Goal: Task Accomplishment & Management: Use online tool/utility

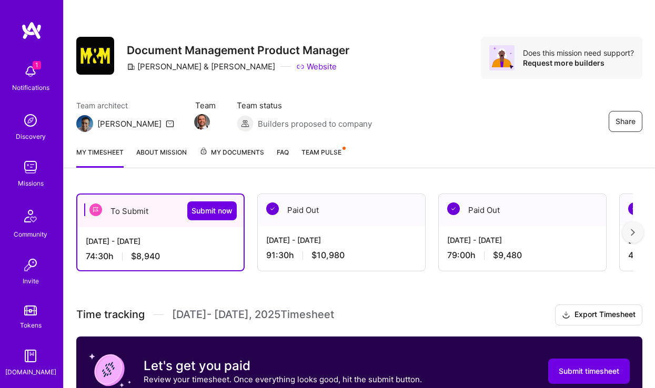
click at [33, 67] on span "1" at bounding box center [37, 65] width 8 height 8
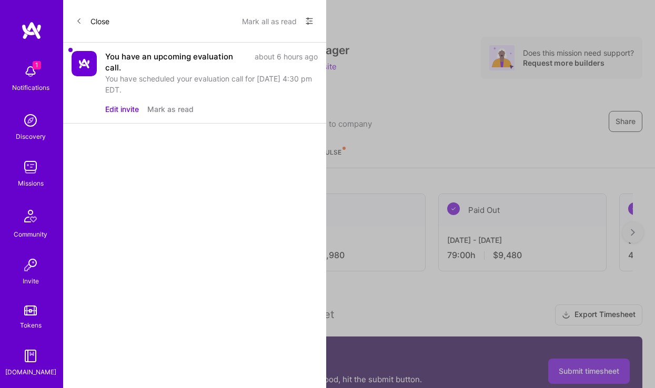
click at [83, 21] on button "Close" at bounding box center [93, 21] width 34 height 17
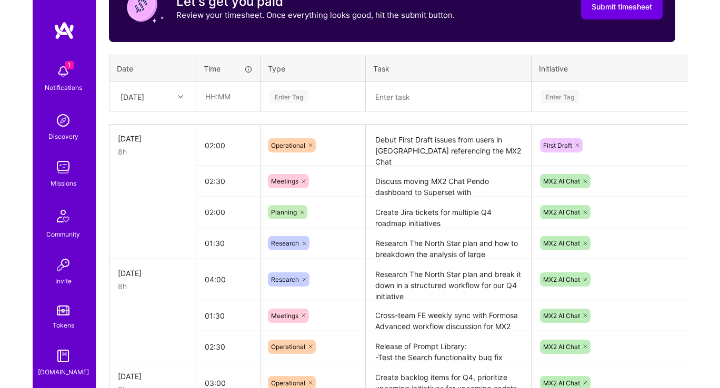
scroll to position [366, 0]
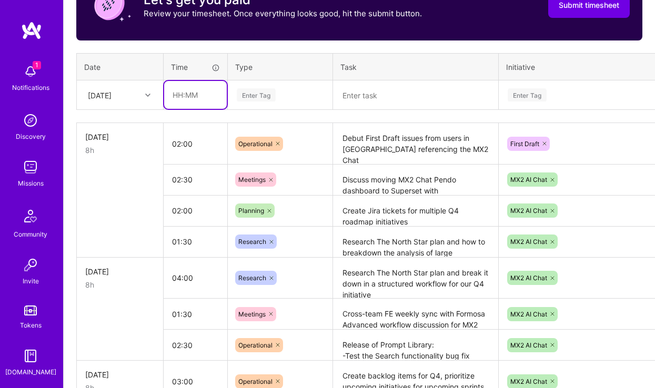
click at [202, 99] on input "text" at bounding box center [195, 95] width 63 height 28
click at [190, 98] on input "01:30" at bounding box center [195, 95] width 63 height 28
type input "01:00"
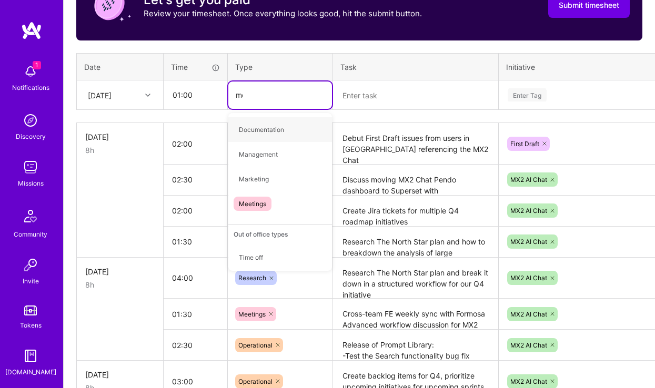
type input "mee"
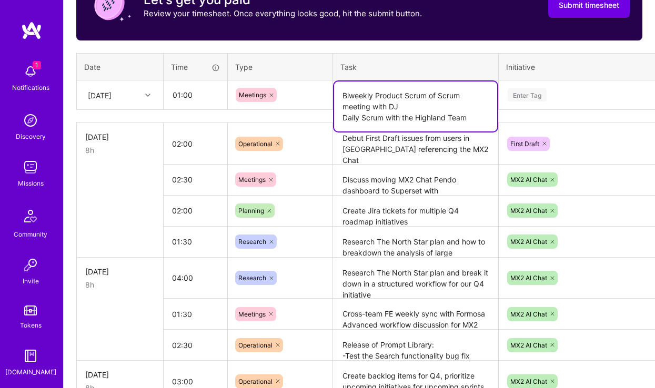
type textarea "Biweekly Product Scrum of Scrum meeting with DJ Daily Scrum with the Highland T…"
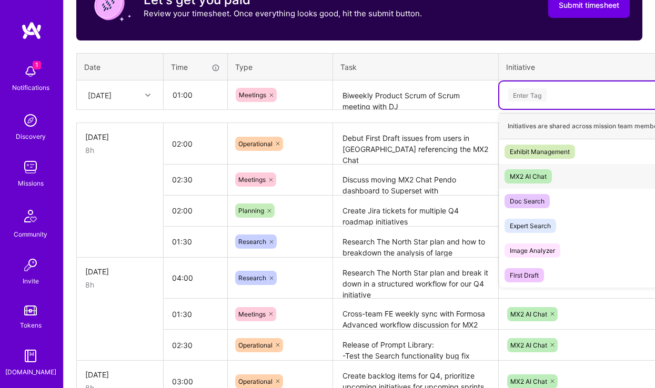
click at [525, 172] on div "MX2 AI Chat" at bounding box center [528, 176] width 37 height 11
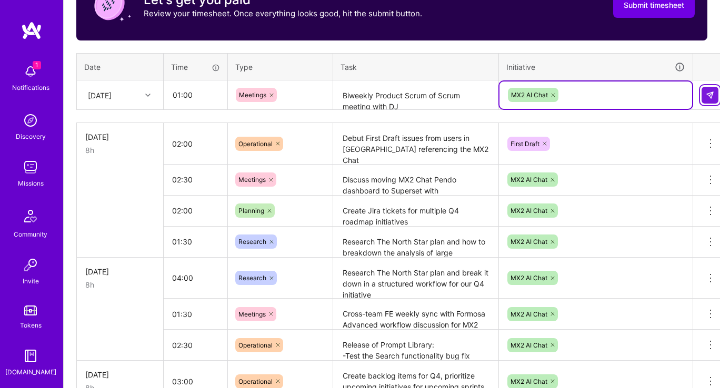
click at [655, 98] on img at bounding box center [710, 95] width 8 height 8
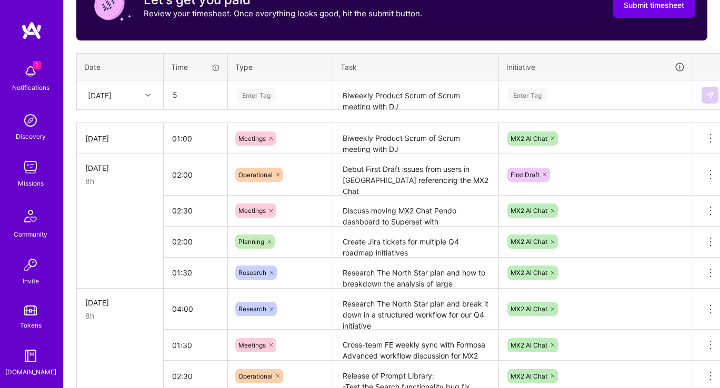
type input "05:00"
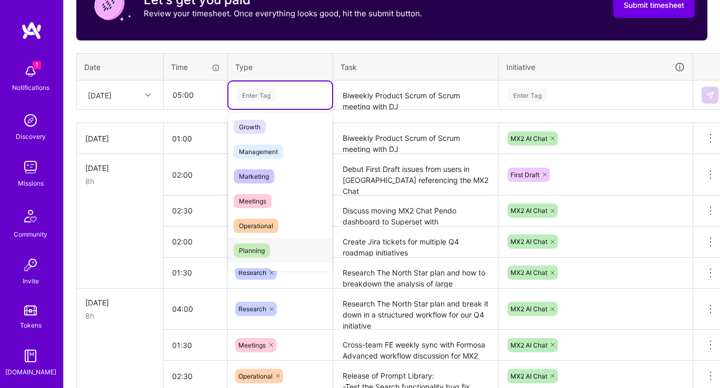
scroll to position [126, 0]
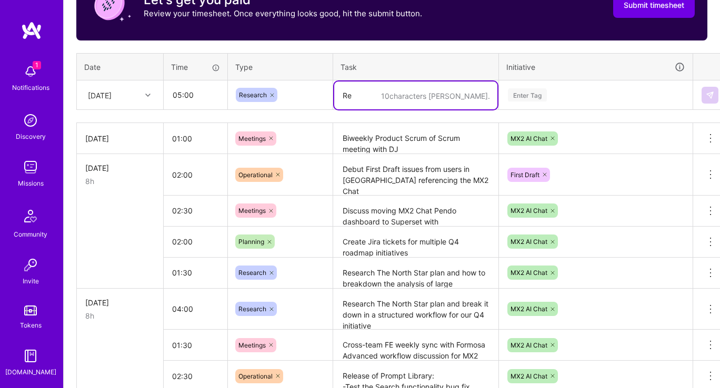
type textarea "R"
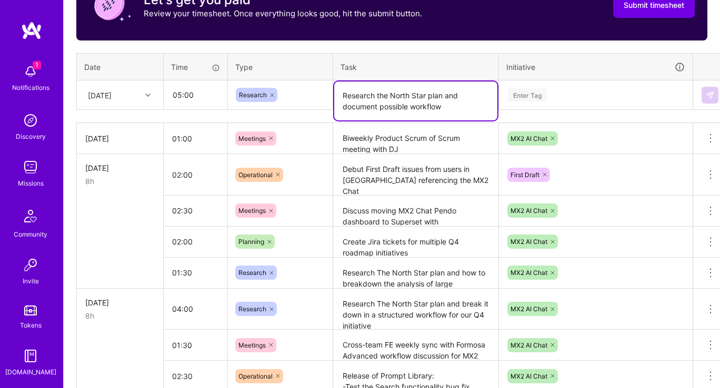
type textarea "Research the North Star plan and document possible workflow"
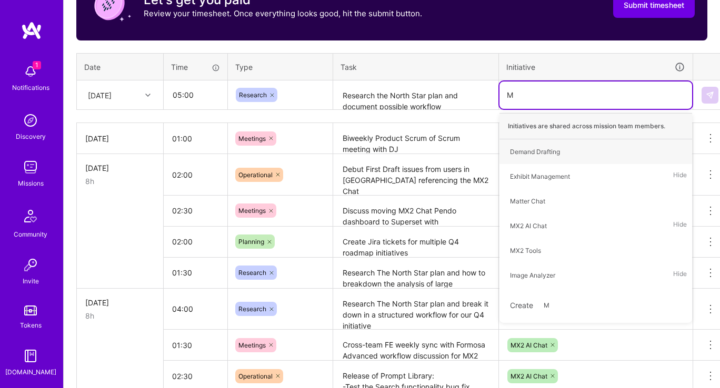
type input "Mx"
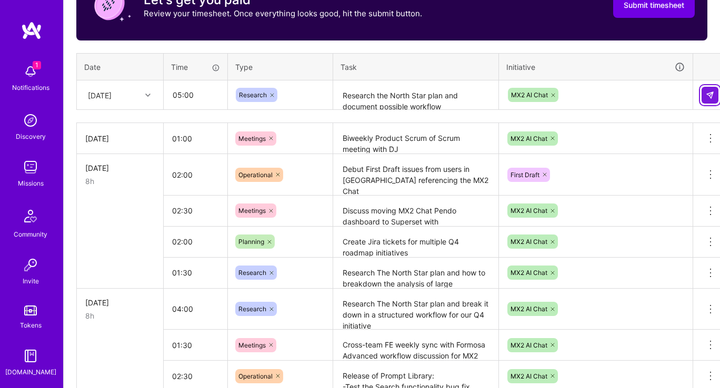
click at [655, 93] on img at bounding box center [710, 95] width 8 height 8
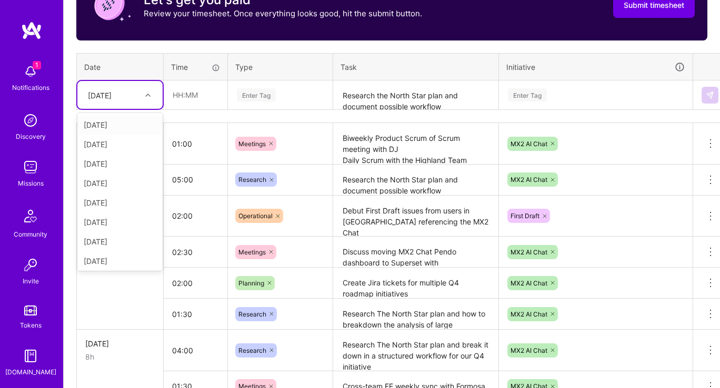
click at [145, 93] on icon at bounding box center [147, 95] width 5 height 5
type input "1"
click at [185, 88] on input "text" at bounding box center [195, 95] width 63 height 28
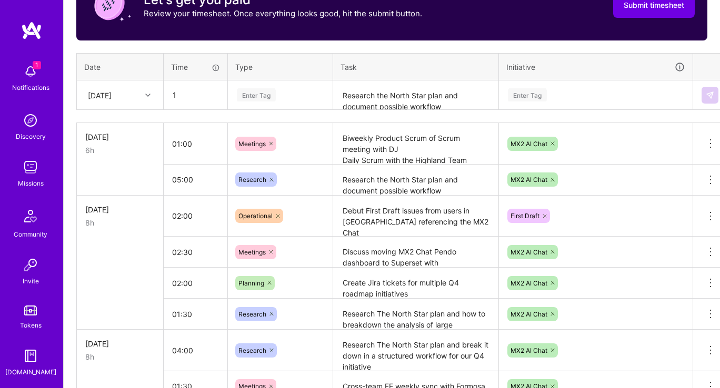
type input "01:00"
click at [264, 94] on div "Enter Tag" at bounding box center [256, 95] width 39 height 16
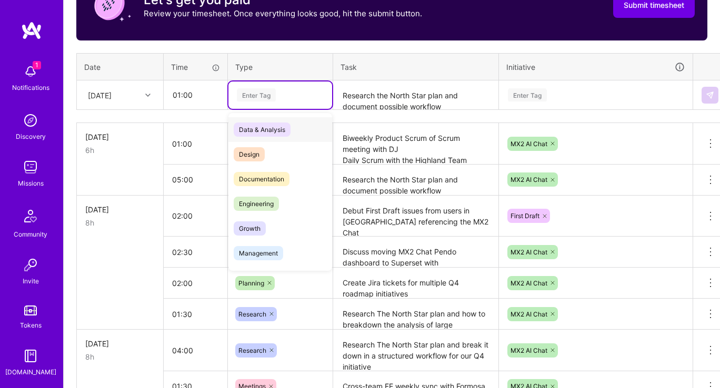
click at [257, 132] on span "Data & Analysis" at bounding box center [262, 130] width 57 height 14
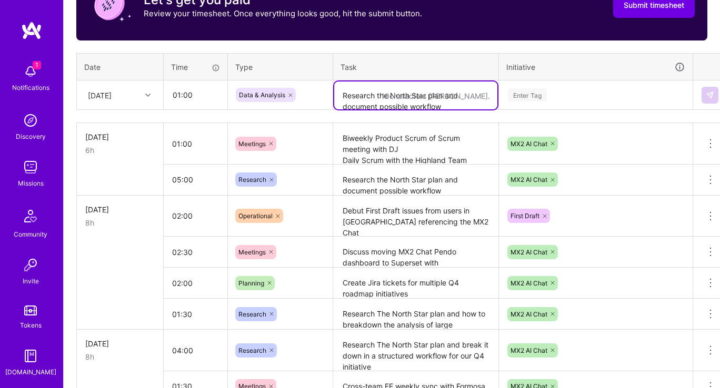
click at [354, 90] on textarea "Research the North Star plan and document possible workflow" at bounding box center [415, 96] width 163 height 28
type textarea "Review Usage metrics for MX2 Chat for the week ending [DATE] and send email to …"
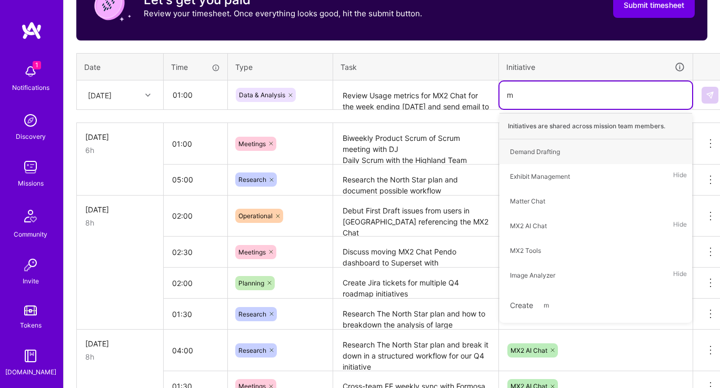
type input "mx"
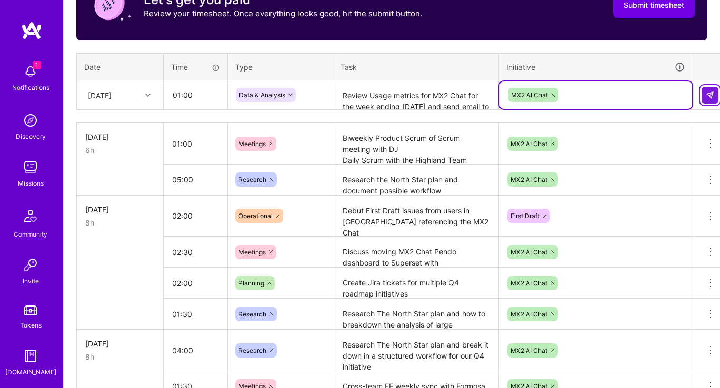
click at [655, 93] on img at bounding box center [710, 95] width 8 height 8
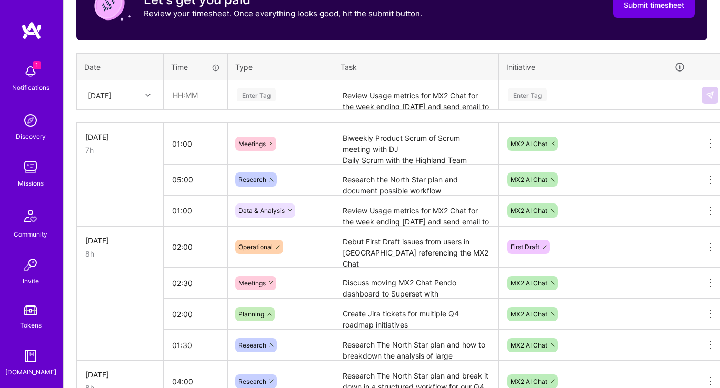
click at [195, 108] on td at bounding box center [196, 95] width 64 height 29
click at [189, 95] on input "text" at bounding box center [195, 95] width 63 height 28
click at [278, 87] on div "Enter Tag" at bounding box center [280, 95] width 104 height 27
click at [192, 91] on input "01:00" at bounding box center [195, 95] width 63 height 28
click at [248, 96] on div "Enter Tag" at bounding box center [256, 95] width 39 height 16
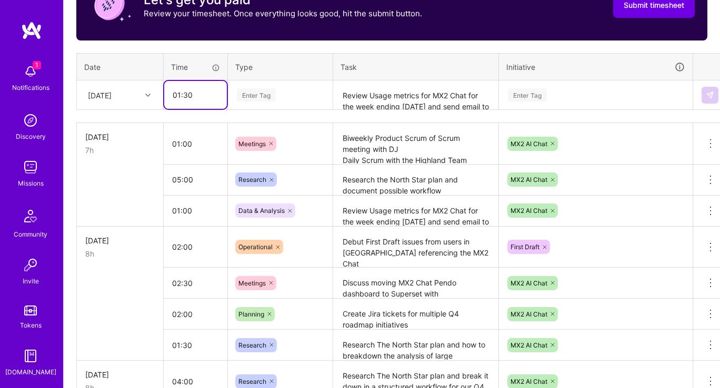
click at [182, 97] on input "01:30" at bounding box center [195, 95] width 63 height 28
type input "02:00"
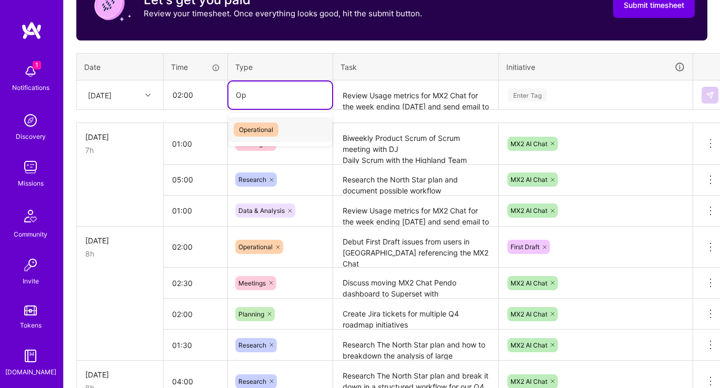
type input "Ope"
click at [259, 124] on span "Operational" at bounding box center [256, 130] width 45 height 14
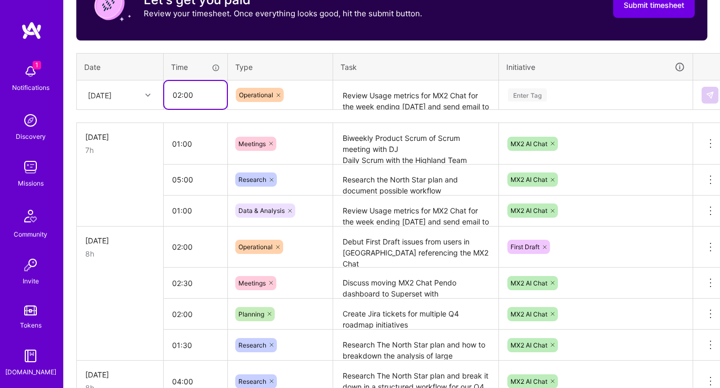
click at [186, 95] on input "02:00" at bounding box center [195, 95] width 63 height 28
type input "02:30"
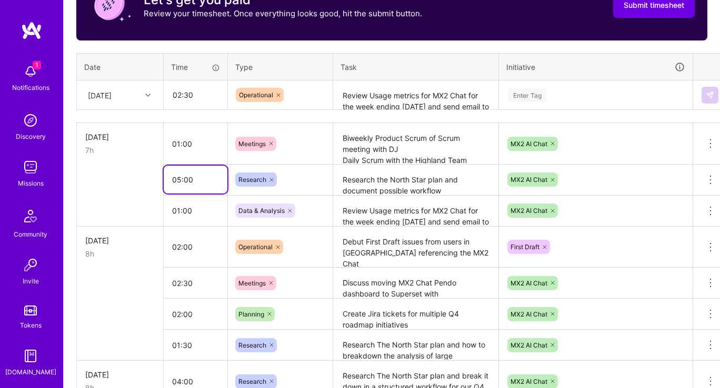
click at [180, 182] on input "05:00" at bounding box center [196, 180] width 64 height 28
drag, startPoint x: 191, startPoint y: 183, endPoint x: 184, endPoint y: 183, distance: 7.4
click at [184, 183] on input "03:00" at bounding box center [196, 180] width 64 height 28
type input "03:30"
click at [369, 91] on textarea "Review Usage metrics for MX2 Chat for the week ending [DATE] and send email to …" at bounding box center [415, 96] width 163 height 28
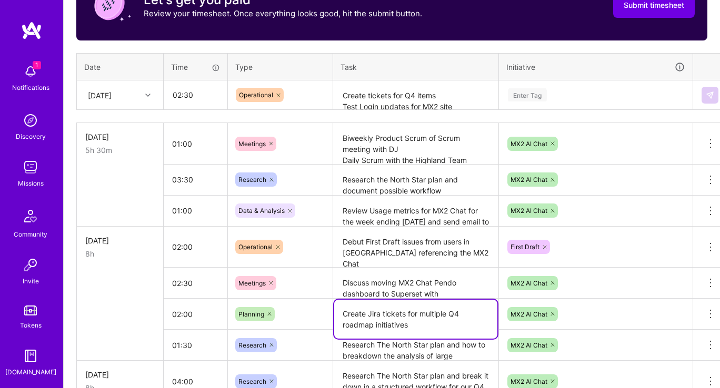
drag, startPoint x: 410, startPoint y: 318, endPoint x: 347, endPoint y: 312, distance: 64.0
click at [346, 312] on textarea "Create Jira tickets for multiple Q4 roadmap initiatives" at bounding box center [415, 319] width 163 height 39
drag, startPoint x: 344, startPoint y: 312, endPoint x: 408, endPoint y: 326, distance: 66.4
click at [408, 326] on textarea "Create Jira tickets for multiple Q4 roadmap initiatives" at bounding box center [415, 319] width 163 height 39
click at [388, 96] on textarea "Create tickets for Q4 items Test Login updates for MX2 site" at bounding box center [415, 96] width 163 height 28
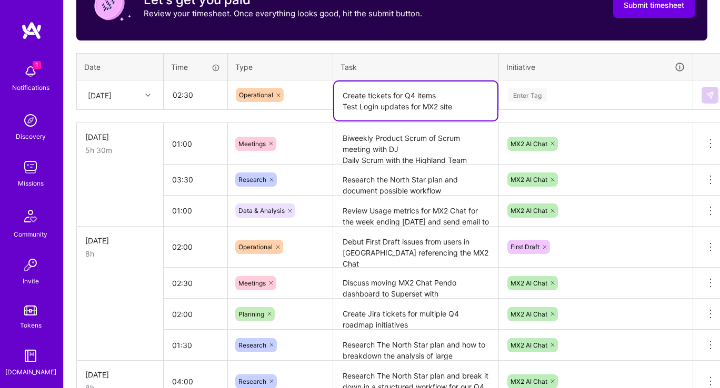
click at [388, 96] on textarea "Create tickets for Q4 items Test Login updates for MX2 site" at bounding box center [415, 101] width 163 height 39
paste textarea "Jira tickets for multiple Q4 roadmap initiatives"
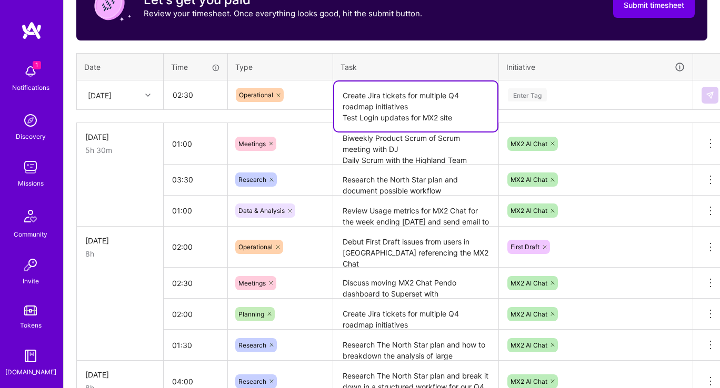
click at [436, 92] on textarea "Create Jira tickets for multiple Q4 roadmap initiatives Test Login updates for …" at bounding box center [415, 107] width 163 height 50
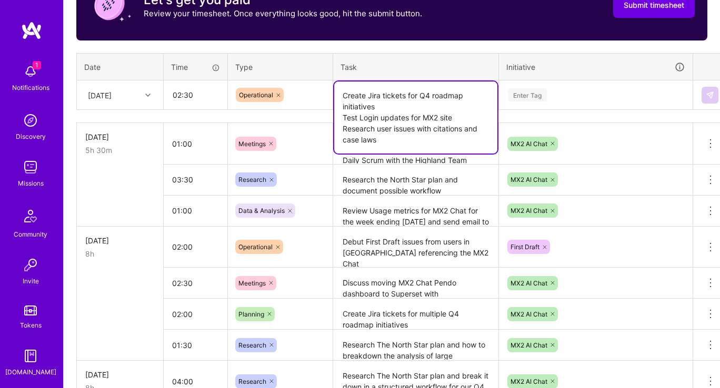
type textarea "Create Jira tickets for Q4 roadmap initiatives Test Login updates for MX2 site …"
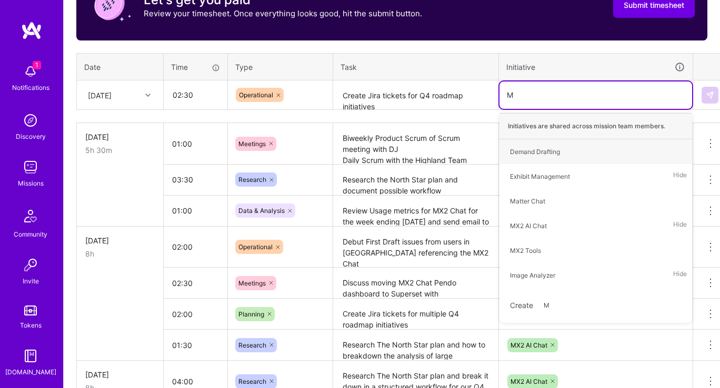
type input "Mx"
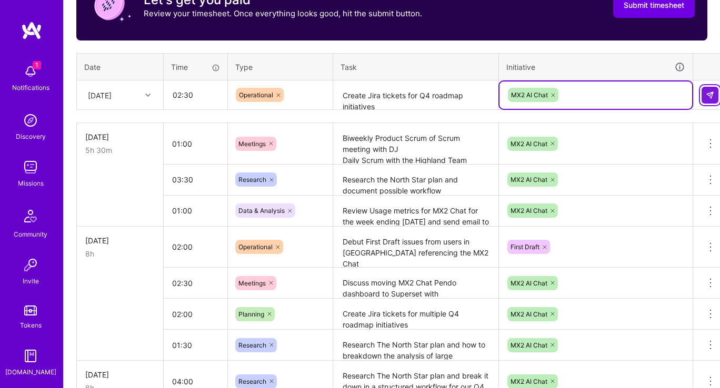
click at [655, 92] on img at bounding box center [710, 95] width 8 height 8
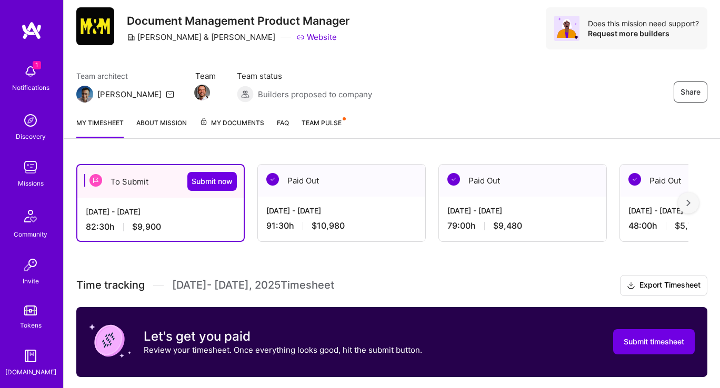
scroll to position [29, 0]
